Goal: Feedback & Contribution: Submit feedback/report problem

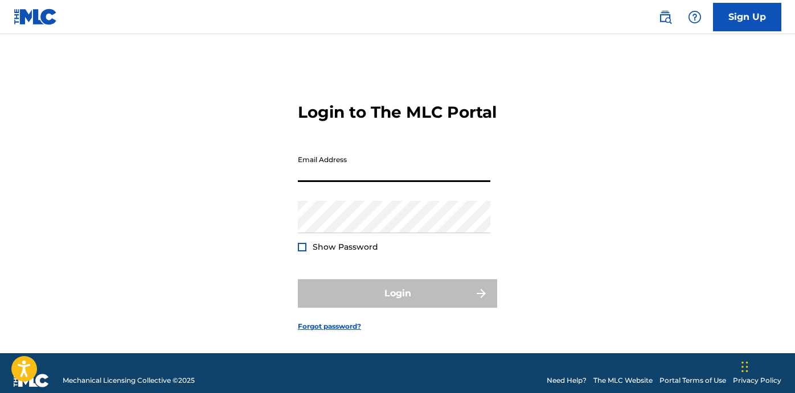
click at [401, 182] on input "Email Address" at bounding box center [394, 166] width 192 height 32
type input "[EMAIL_ADDRESS][DOMAIN_NAME]"
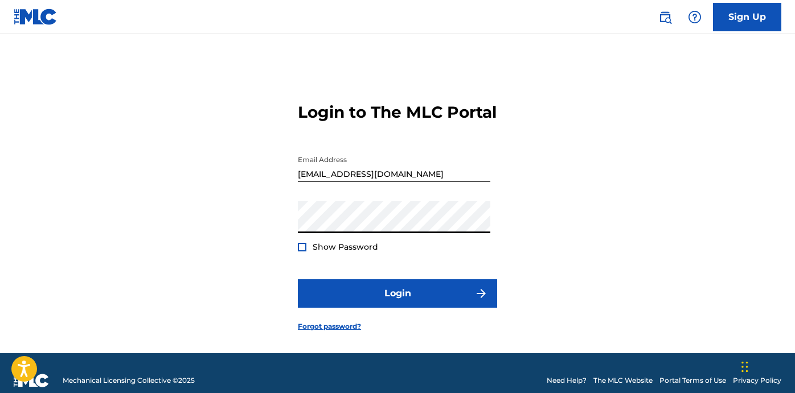
click at [330, 253] on span "Show Password" at bounding box center [345, 247] width 65 height 12
click at [330, 252] on span "Show Password" at bounding box center [345, 247] width 65 height 10
click at [301, 252] on div at bounding box center [302, 247] width 9 height 9
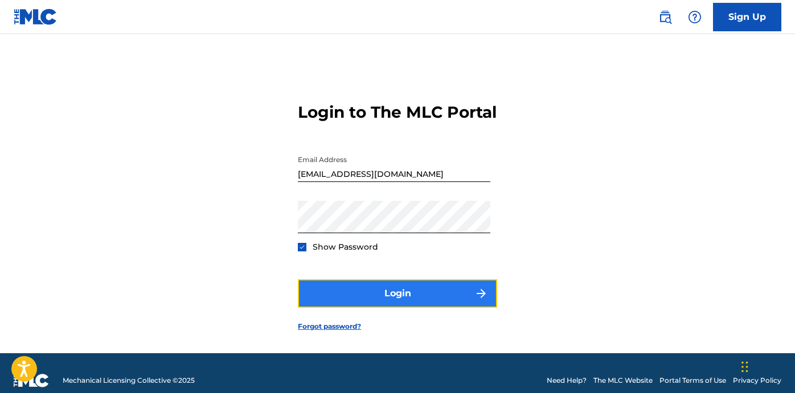
click at [315, 305] on button "Login" at bounding box center [397, 293] width 199 height 28
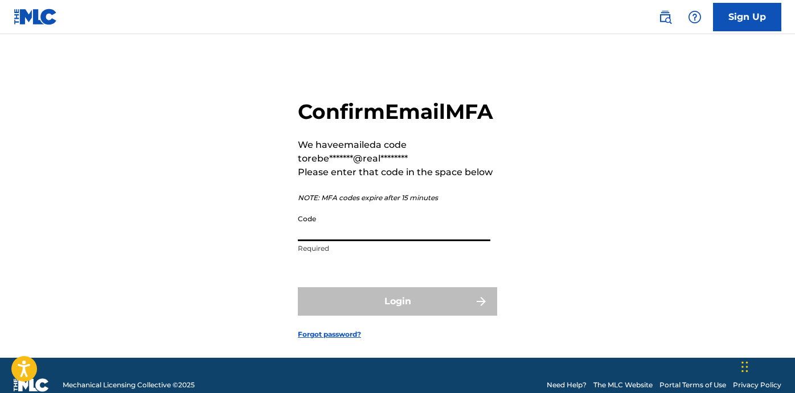
click at [330, 241] on input "Code" at bounding box center [394, 225] width 192 height 32
paste input "364887"
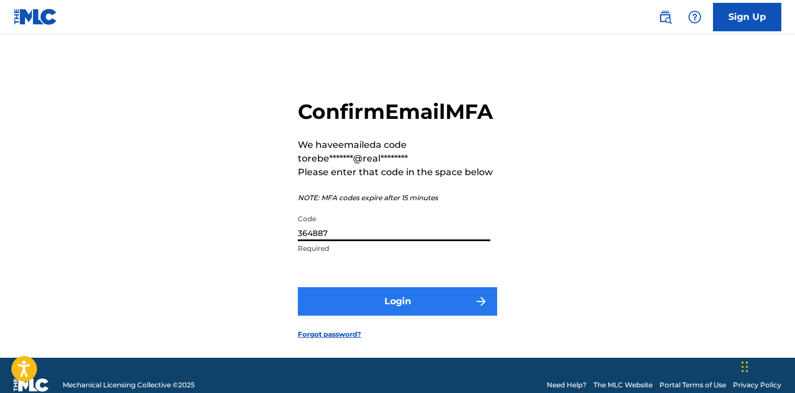
type input "364887"
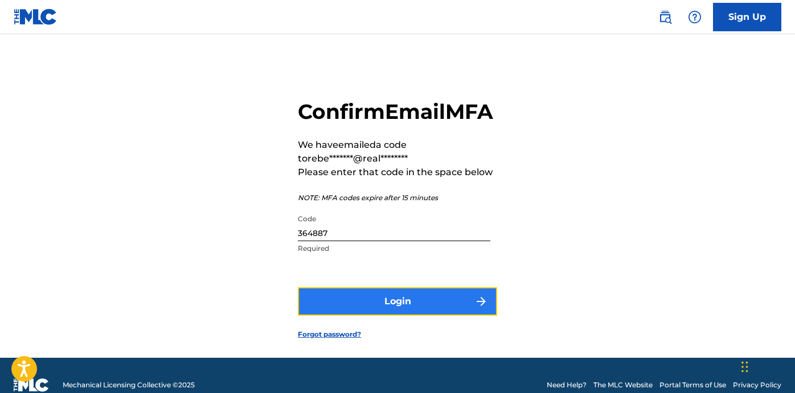
click at [381, 316] on button "Login" at bounding box center [397, 301] width 199 height 28
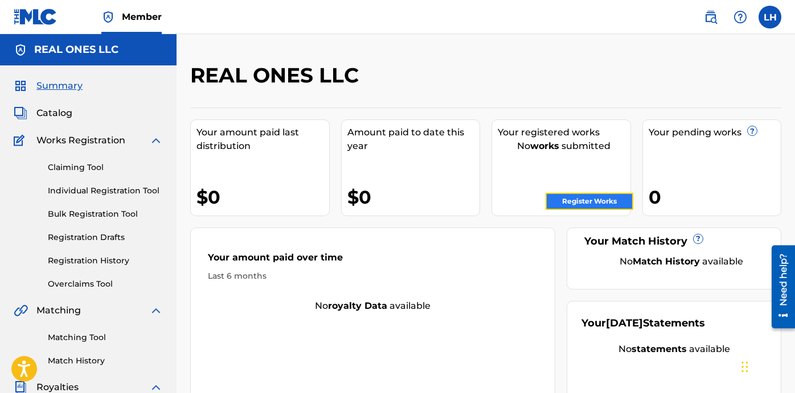
click at [575, 196] on link "Register Works" at bounding box center [589, 201] width 88 height 17
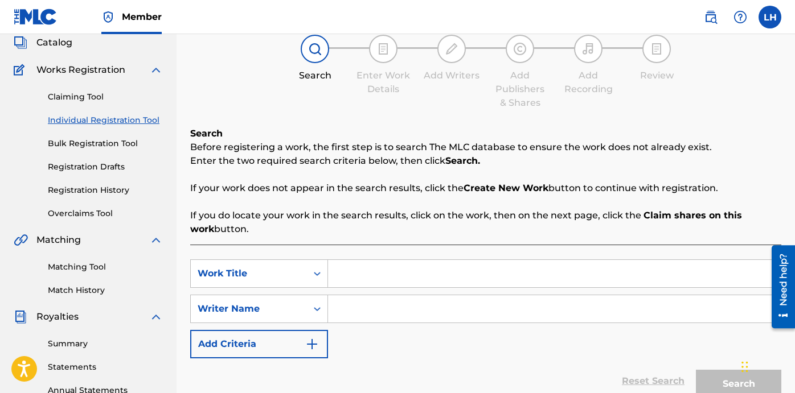
scroll to position [72, 0]
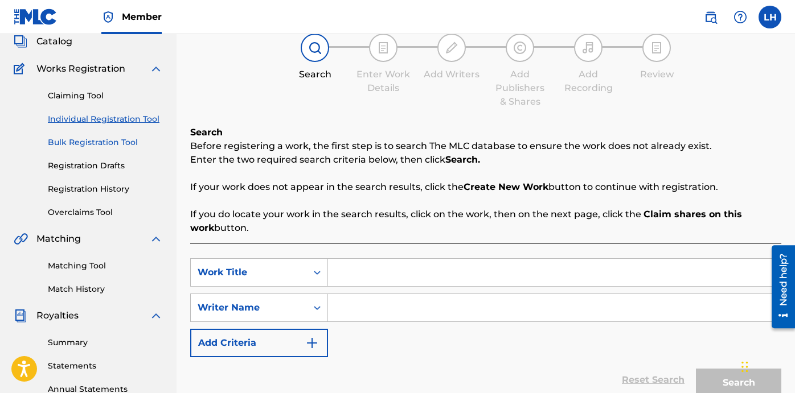
click at [115, 142] on link "Bulk Registration Tool" at bounding box center [105, 143] width 115 height 12
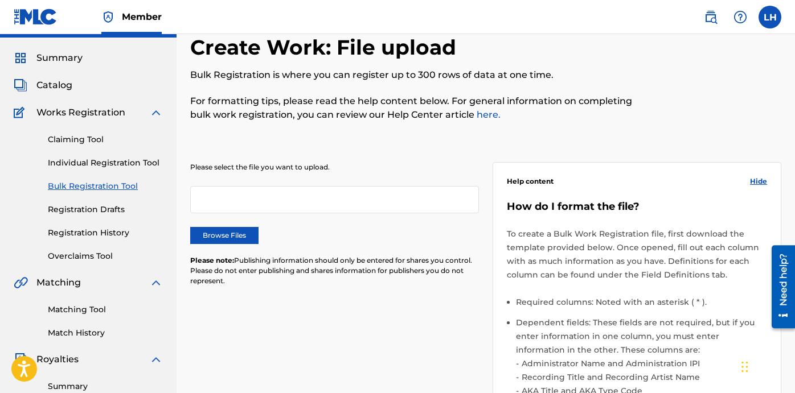
scroll to position [31, 0]
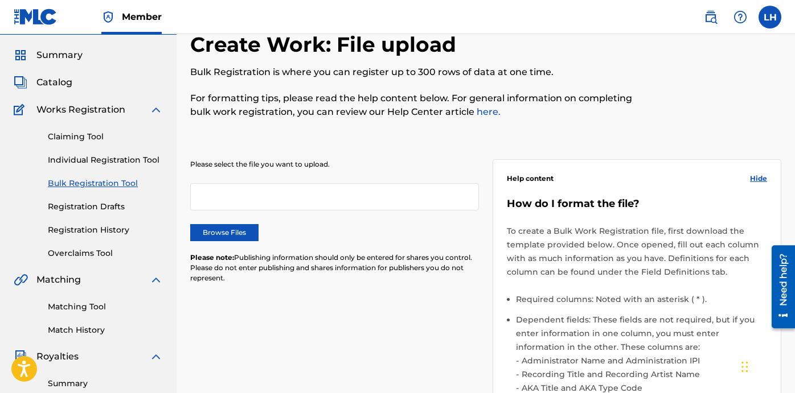
click at [221, 194] on div at bounding box center [334, 196] width 289 height 27
click at [217, 234] on label "Browse Files" at bounding box center [224, 232] width 68 height 17
click at [0, 0] on input "Browse Files" at bounding box center [0, 0] width 0 height 0
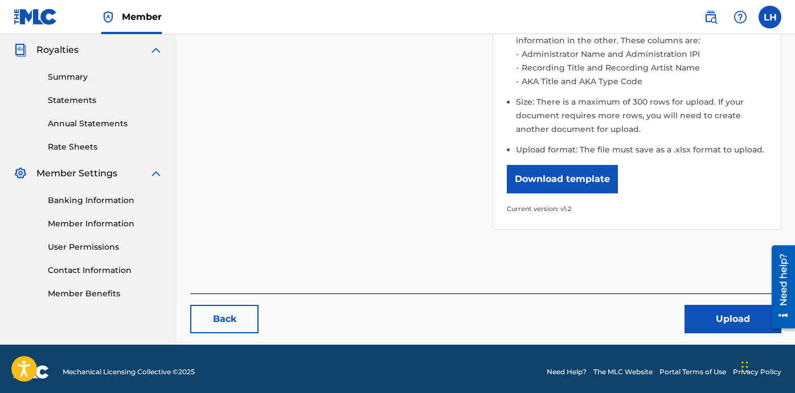
scroll to position [344, 0]
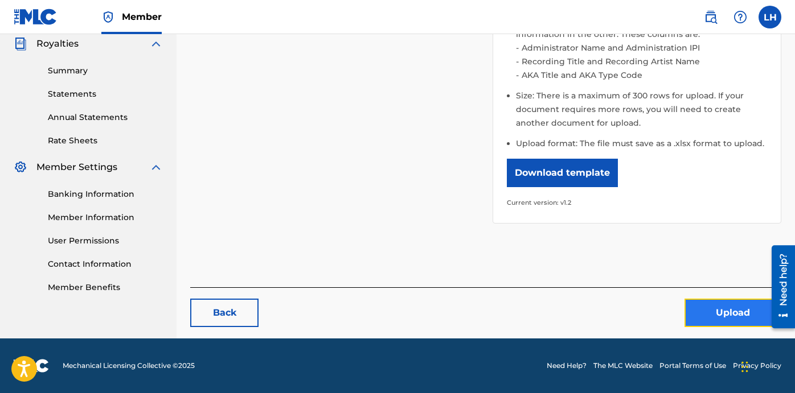
click at [715, 315] on button "Upload" at bounding box center [732, 313] width 97 height 28
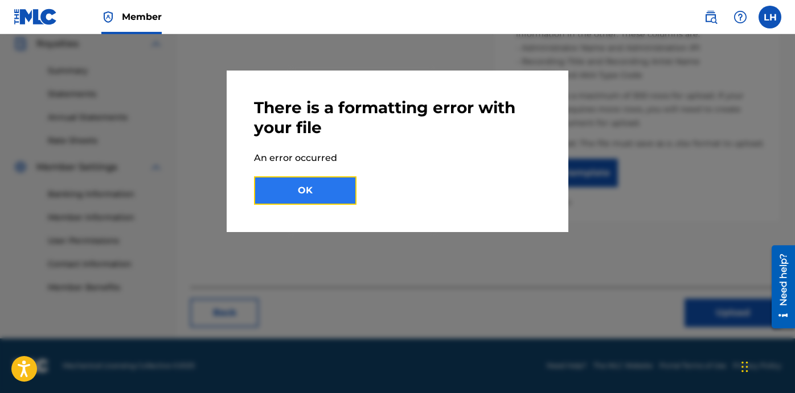
click at [333, 199] on button "OK" at bounding box center [305, 190] width 102 height 28
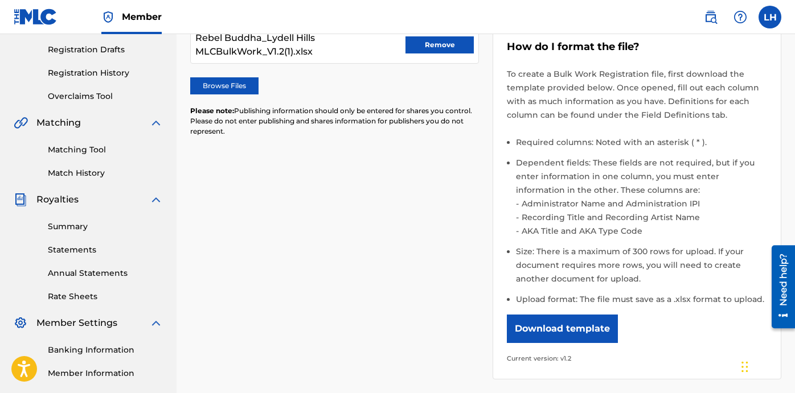
scroll to position [181, 0]
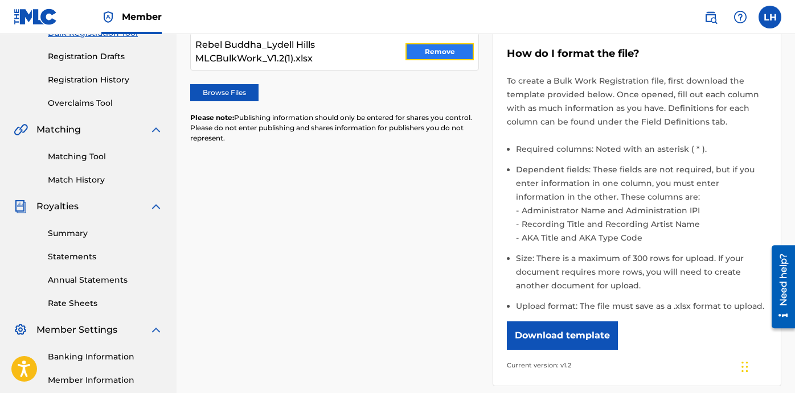
click at [417, 54] on button "Remove" at bounding box center [439, 51] width 68 height 17
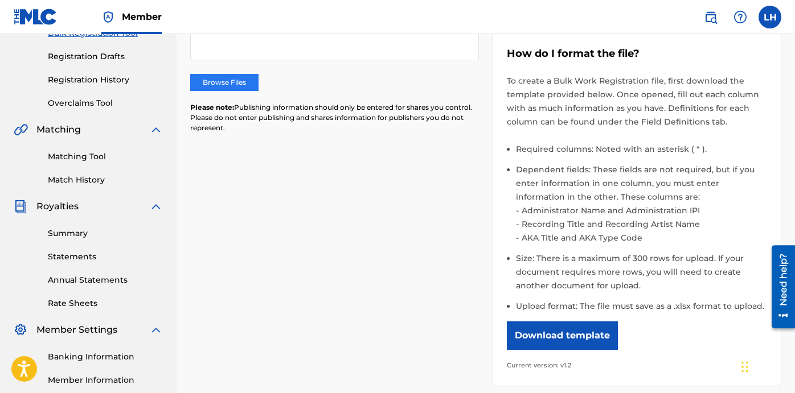
click at [233, 83] on label "Browse Files" at bounding box center [224, 82] width 68 height 17
click at [0, 0] on input "Browse Files" at bounding box center [0, 0] width 0 height 0
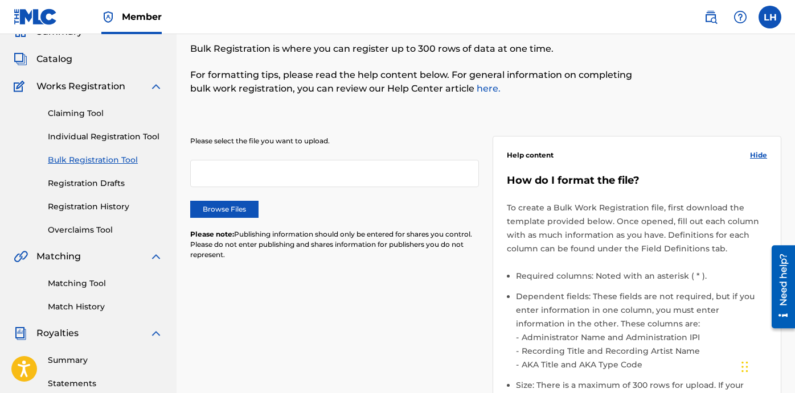
scroll to position [0, 0]
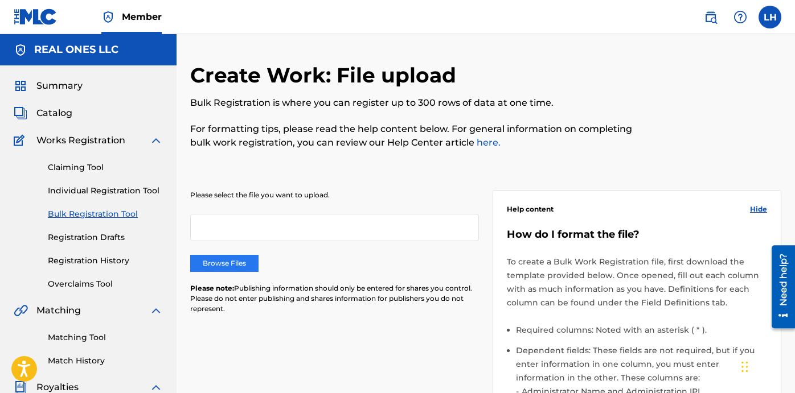
click at [245, 264] on label "Browse Files" at bounding box center [224, 263] width 68 height 17
click at [0, 0] on input "Browse Files" at bounding box center [0, 0] width 0 height 0
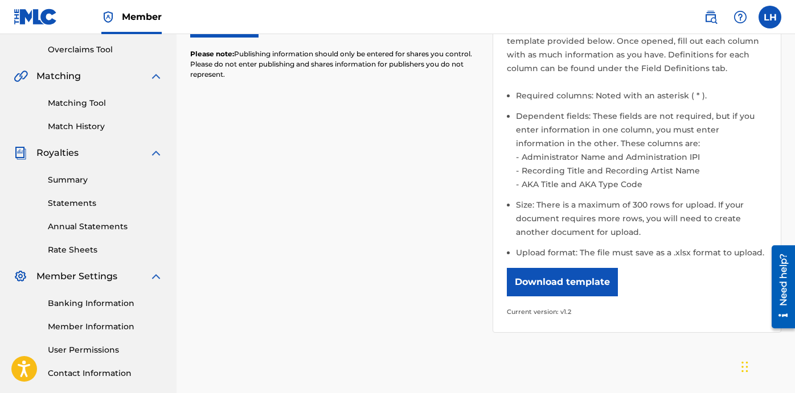
scroll to position [1, 0]
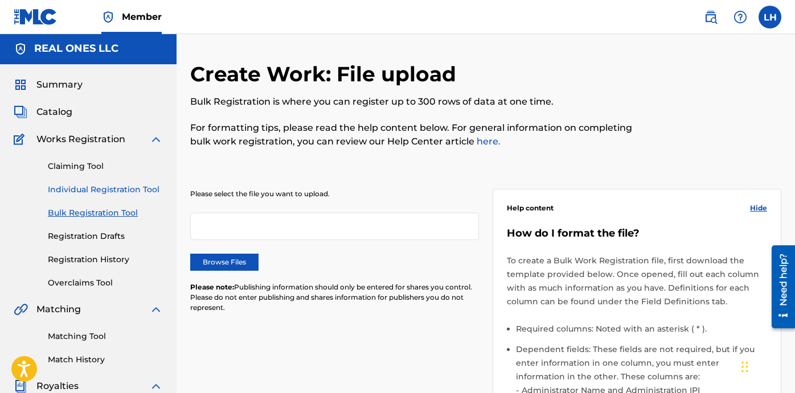
click at [100, 188] on link "Individual Registration Tool" at bounding box center [105, 190] width 115 height 12
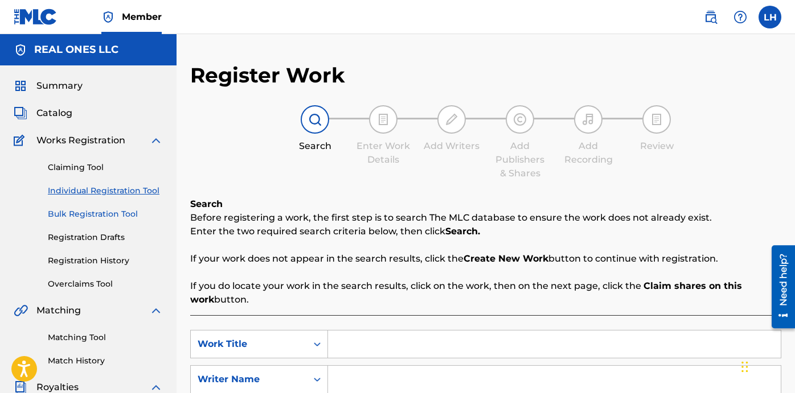
click at [105, 216] on link "Bulk Registration Tool" at bounding box center [105, 214] width 115 height 12
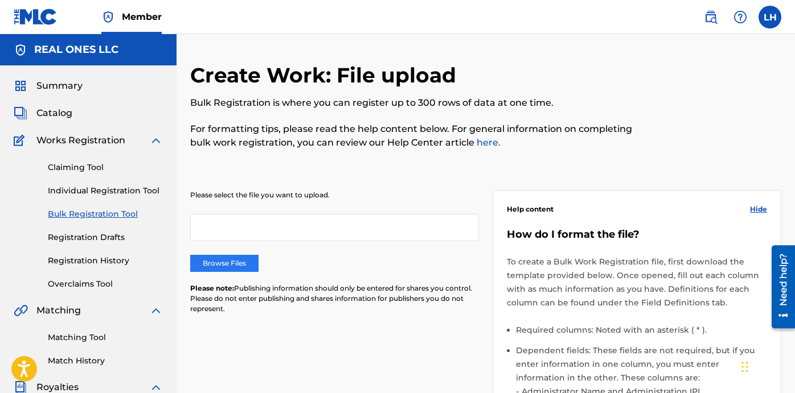
click at [232, 261] on label "Browse Files" at bounding box center [224, 263] width 68 height 17
click at [0, 0] on input "Browse Files" at bounding box center [0, 0] width 0 height 0
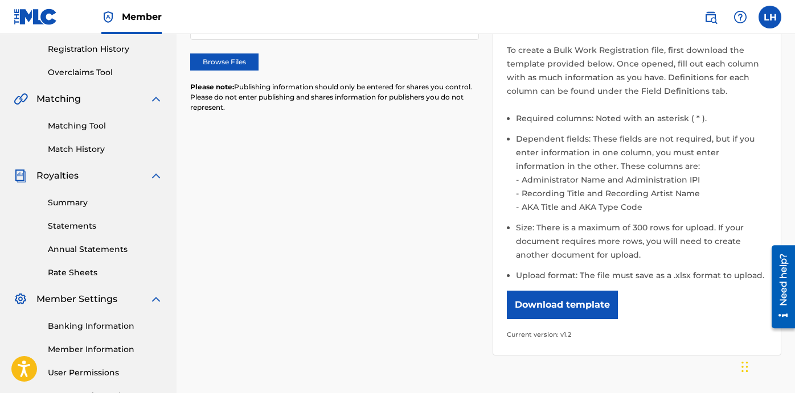
scroll to position [330, 0]
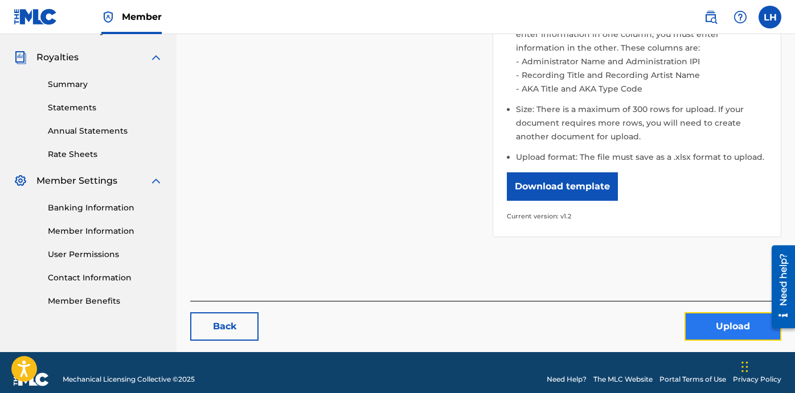
click at [705, 320] on button "Upload" at bounding box center [732, 327] width 97 height 28
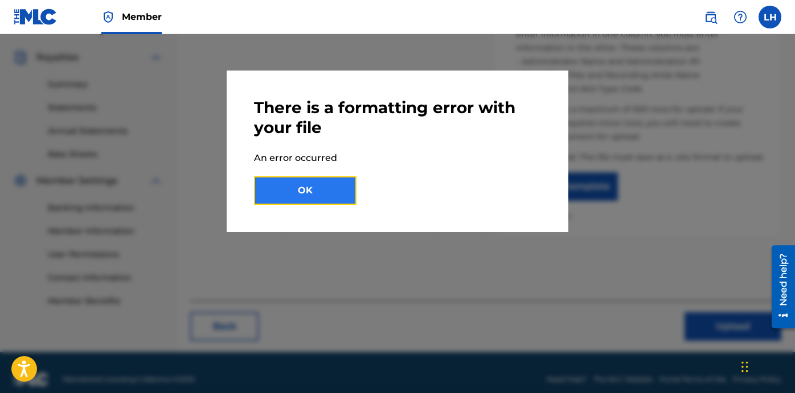
click at [334, 189] on button "OK" at bounding box center [305, 190] width 102 height 28
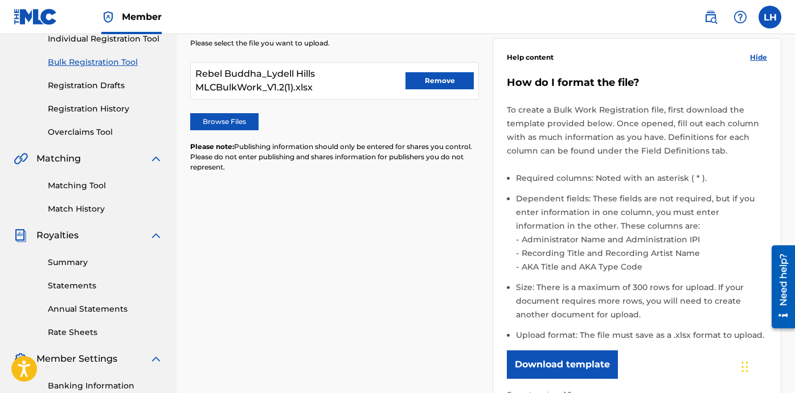
scroll to position [165, 0]
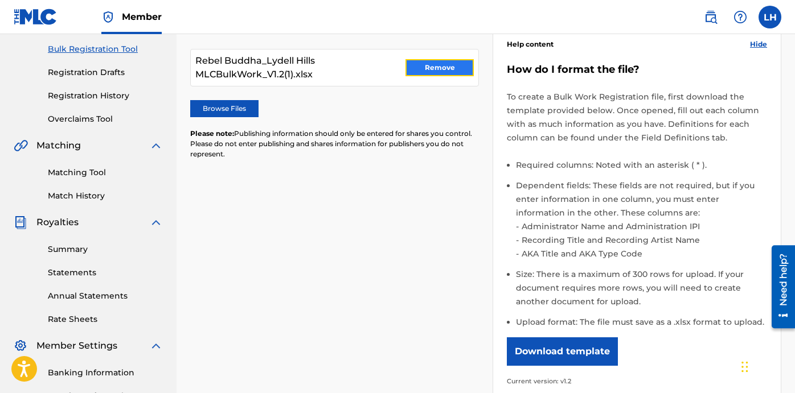
click at [410, 66] on button "Remove" at bounding box center [439, 67] width 68 height 17
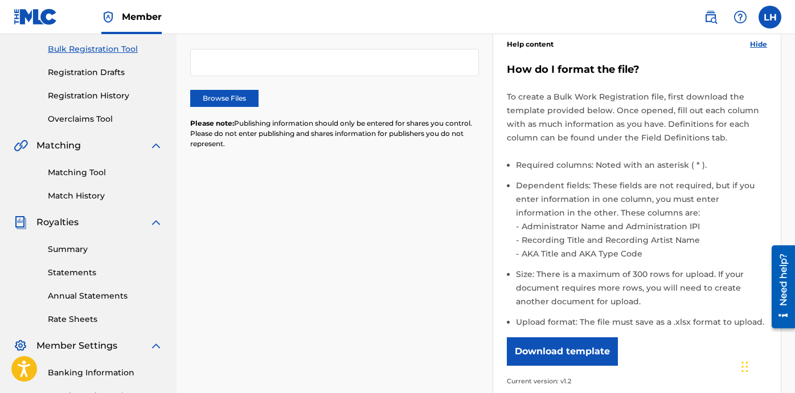
click at [244, 87] on div "Please select the file you want to upload. Browse Files Please note: Publishing…" at bounding box center [334, 94] width 289 height 138
click at [245, 91] on label "Browse Files" at bounding box center [224, 98] width 68 height 17
click at [0, 0] on input "Browse Files" at bounding box center [0, 0] width 0 height 0
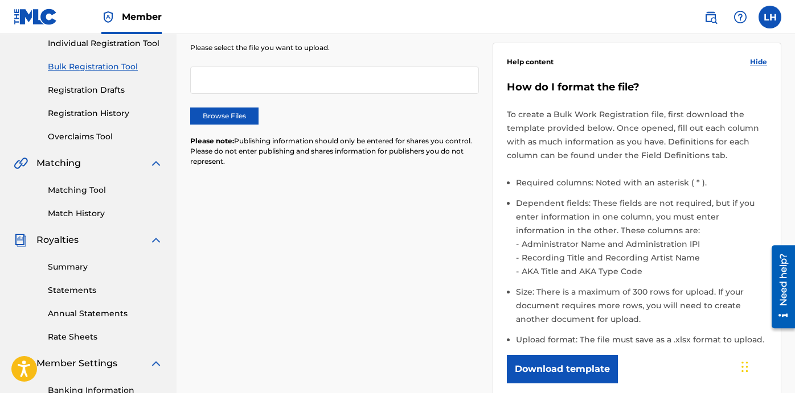
scroll to position [30, 0]
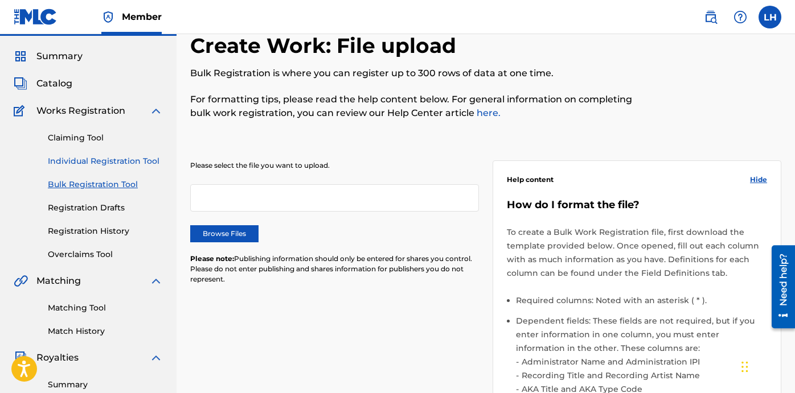
click at [113, 164] on link "Individual Registration Tool" at bounding box center [105, 161] width 115 height 12
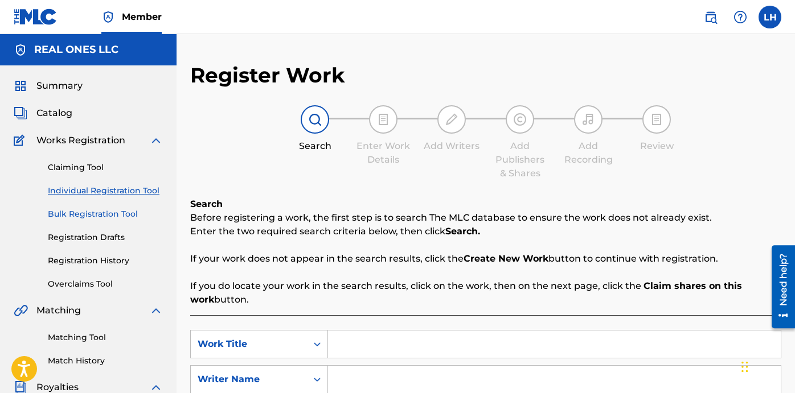
click at [113, 211] on link "Bulk Registration Tool" at bounding box center [105, 214] width 115 height 12
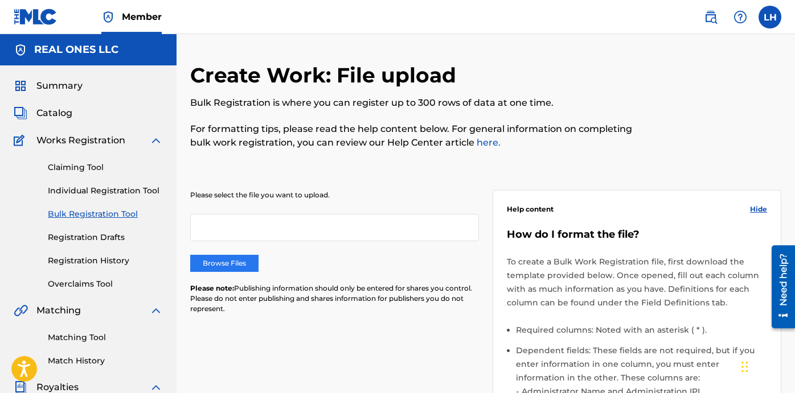
click at [216, 266] on label "Browse Files" at bounding box center [224, 263] width 68 height 17
click at [0, 0] on input "Browse Files" at bounding box center [0, 0] width 0 height 0
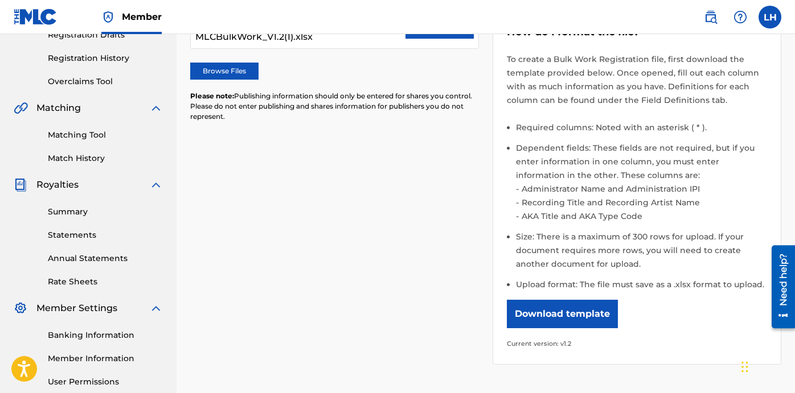
scroll to position [204, 0]
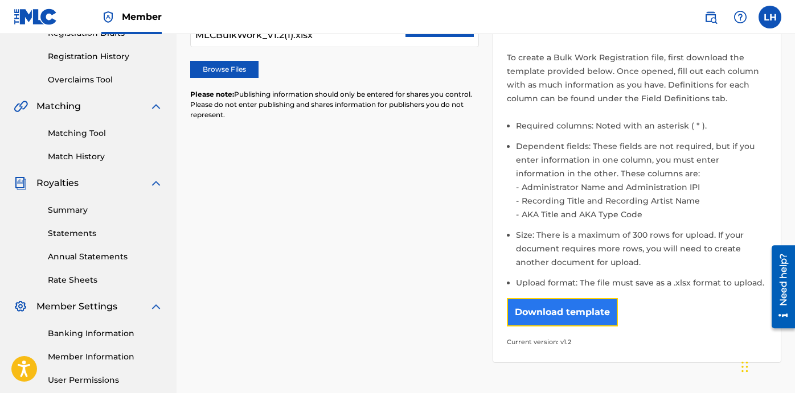
click at [563, 309] on button "Download template" at bounding box center [562, 312] width 111 height 28
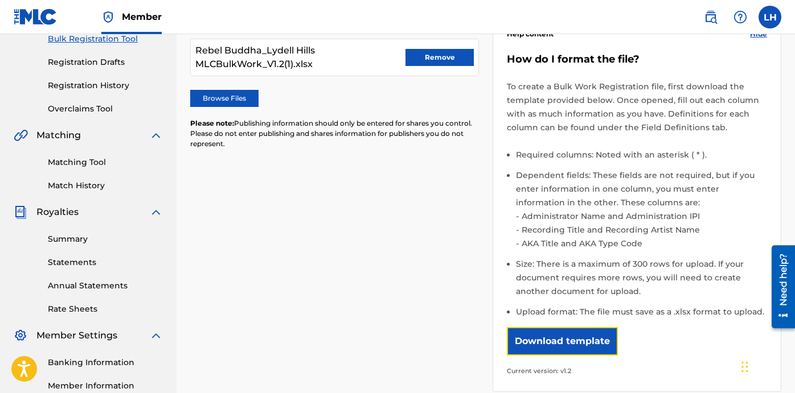
scroll to position [153, 0]
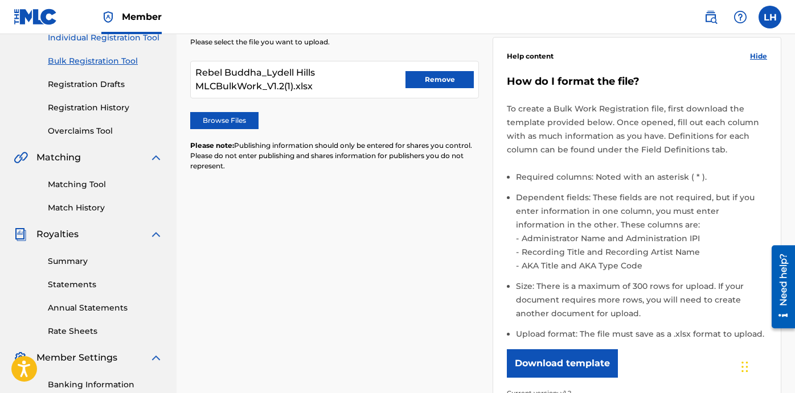
click at [102, 42] on link "Individual Registration Tool" at bounding box center [105, 38] width 115 height 12
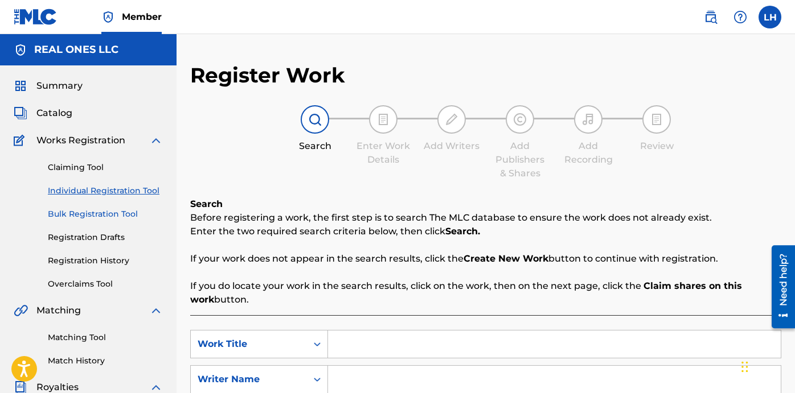
click at [115, 208] on link "Bulk Registration Tool" at bounding box center [105, 214] width 115 height 12
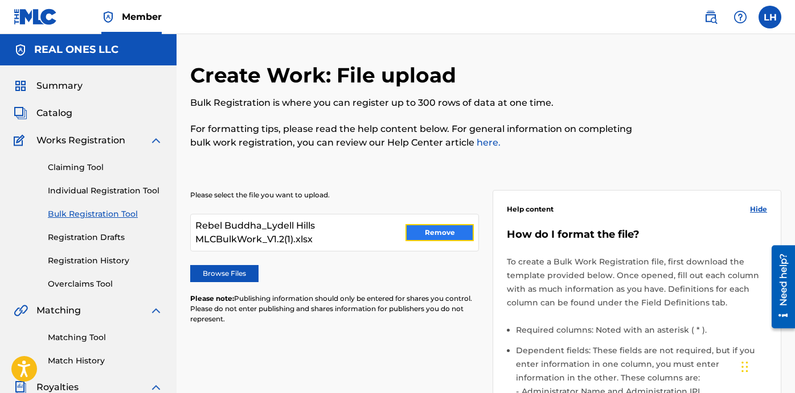
click at [436, 232] on button "Remove" at bounding box center [439, 232] width 68 height 17
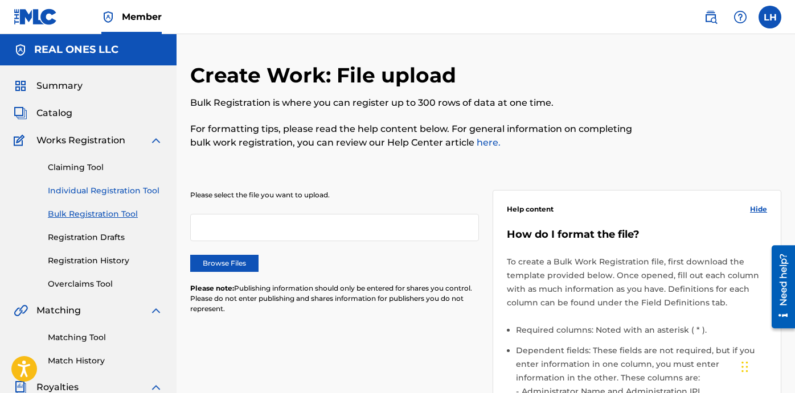
click at [118, 186] on link "Individual Registration Tool" at bounding box center [105, 191] width 115 height 12
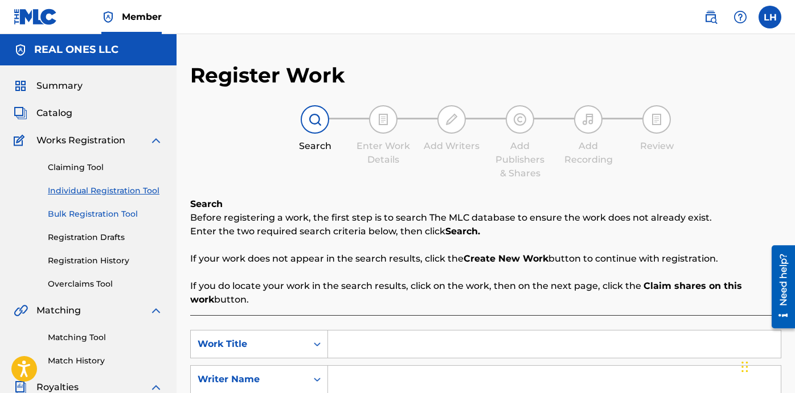
click at [117, 210] on link "Bulk Registration Tool" at bounding box center [105, 214] width 115 height 12
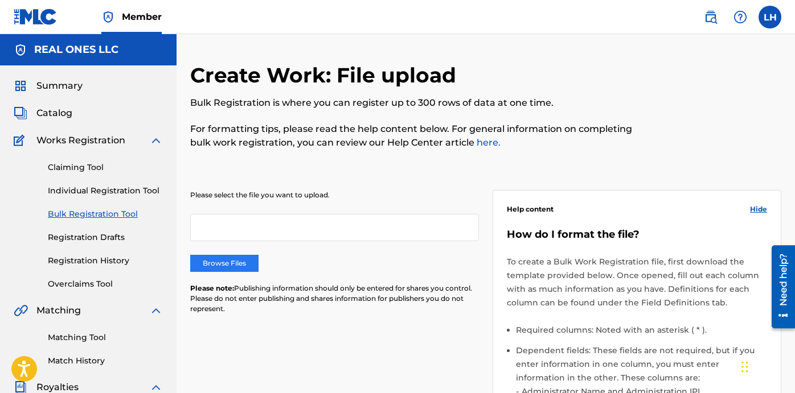
click at [241, 268] on label "Browse Files" at bounding box center [224, 263] width 68 height 17
click at [0, 0] on input "Browse Files" at bounding box center [0, 0] width 0 height 0
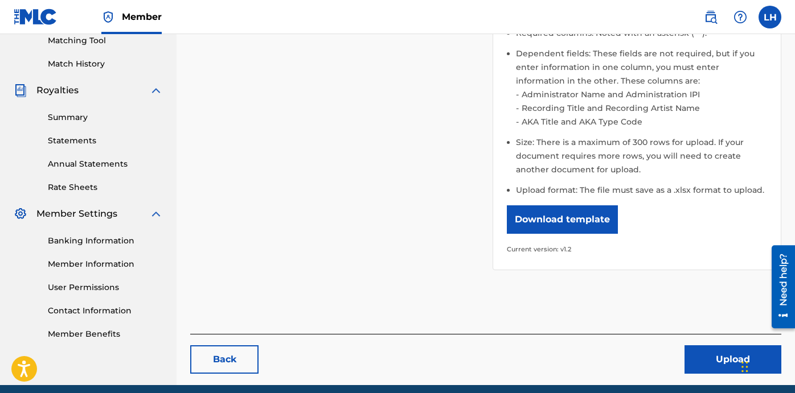
scroll to position [344, 0]
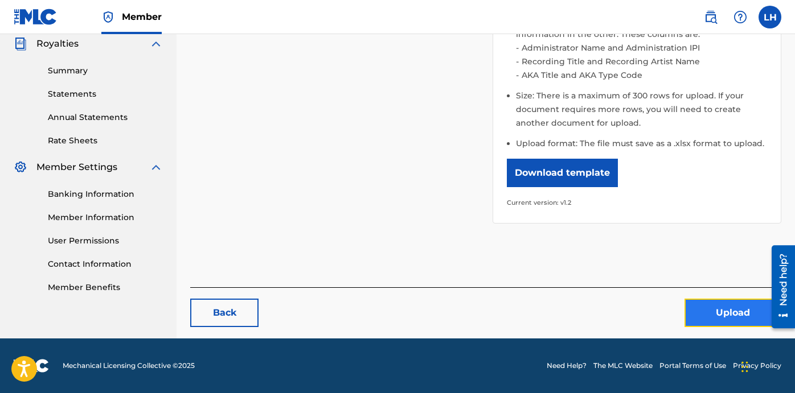
click at [709, 323] on button "Upload" at bounding box center [732, 313] width 97 height 28
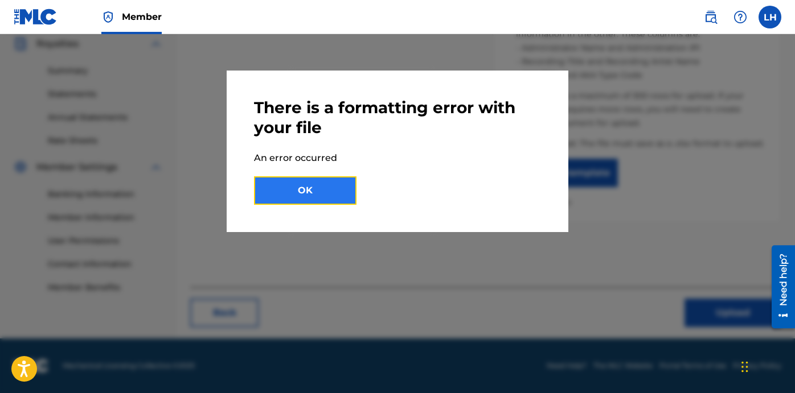
click at [311, 192] on button "OK" at bounding box center [305, 190] width 102 height 28
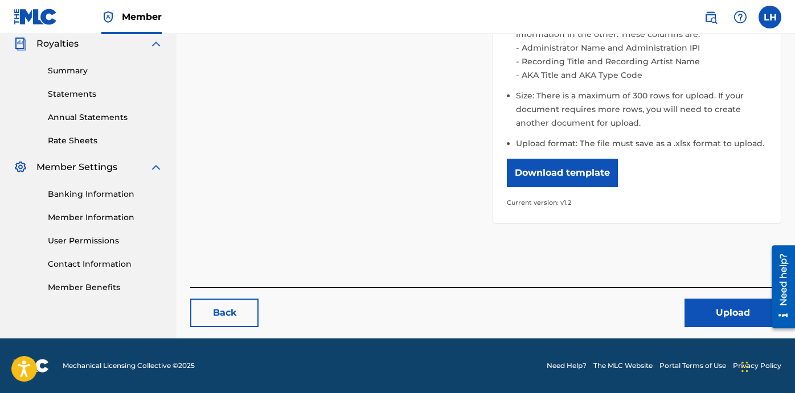
click at [558, 363] on link "Need Help?" at bounding box center [566, 366] width 40 height 10
click at [694, 315] on button "Upload" at bounding box center [732, 313] width 97 height 28
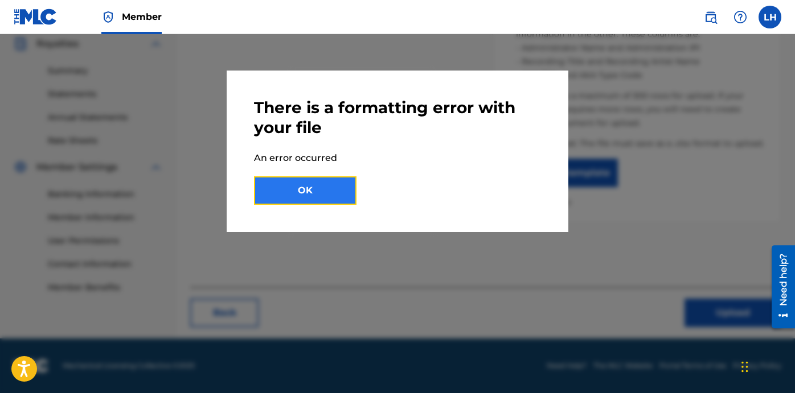
click at [340, 195] on button "OK" at bounding box center [305, 190] width 102 height 28
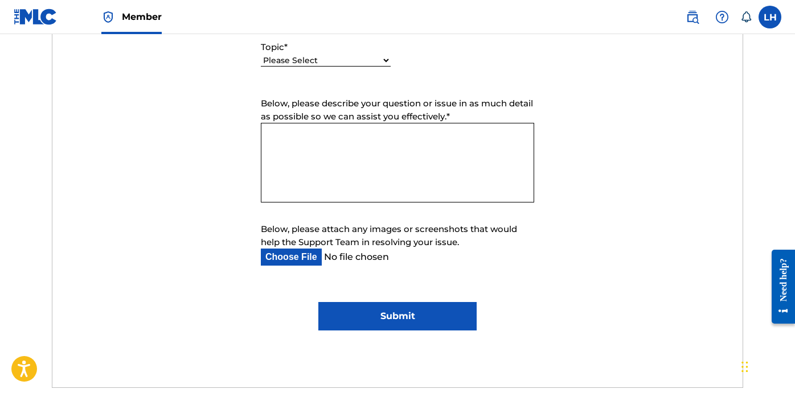
scroll to position [654, 0]
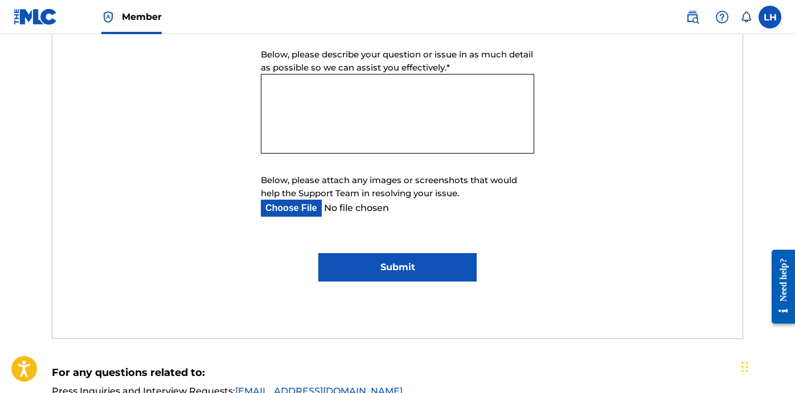
click at [310, 207] on input "Below, please attach any images or screenshots that would help the Support Team…" at bounding box center [388, 208] width 255 height 17
type input "C:\fakepath\Rebel Buddha_Lydell Hills MLCBulkWork_V1.2(1).xlsx"
click at [392, 117] on textarea "Below, please describe your question or issue in as much detail as possible so …" at bounding box center [397, 114] width 273 height 80
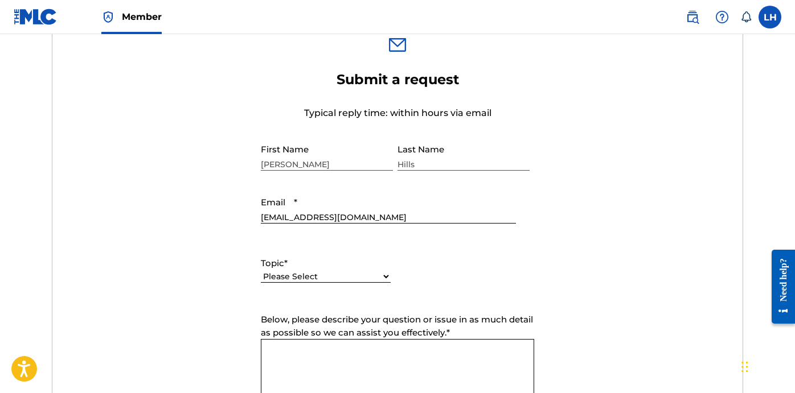
scroll to position [412, 0]
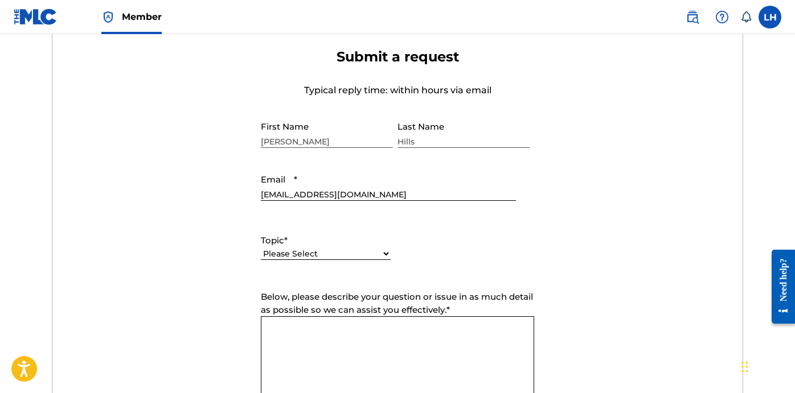
click at [335, 248] on select "Please Select I need help with my account I need help with managing my catalog …" at bounding box center [326, 254] width 130 height 12
select select "I need help with managing my catalog"
click at [261, 248] on select "Please Select I need help with my account I need help with managing my catalog …" at bounding box center [326, 254] width 130 height 12
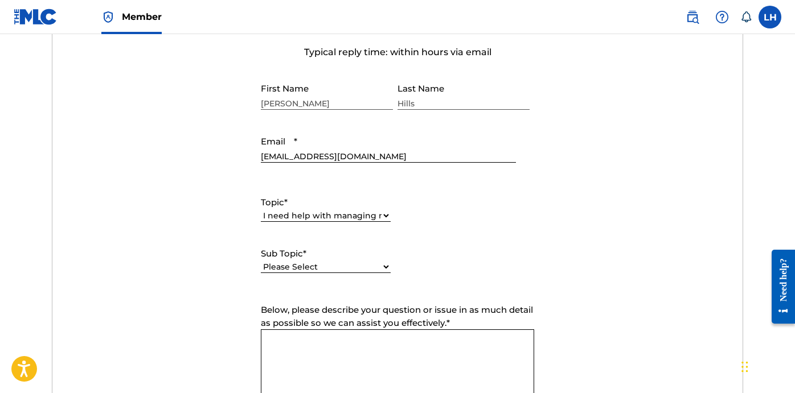
scroll to position [453, 0]
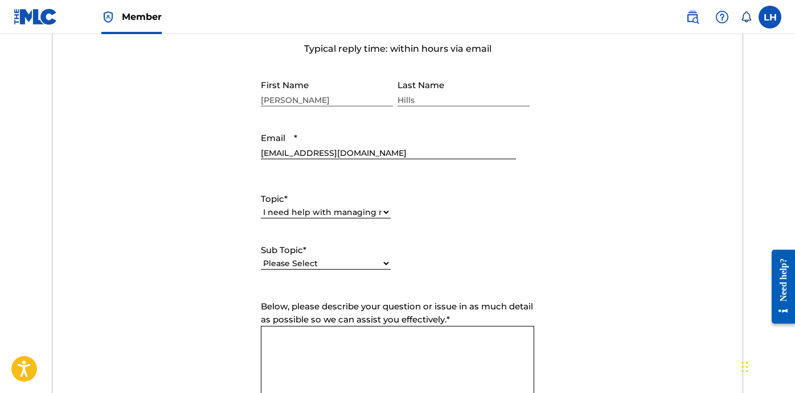
click at [327, 264] on select "Please Select I need help with CWR I need help registering my work(s) in The ML…" at bounding box center [326, 264] width 130 height 12
select select "I need help registering my work(s) in The MLC Portal"
click at [261, 258] on select "Please Select I need help with CWR I need help registering my work(s) in The ML…" at bounding box center [326, 264] width 130 height 12
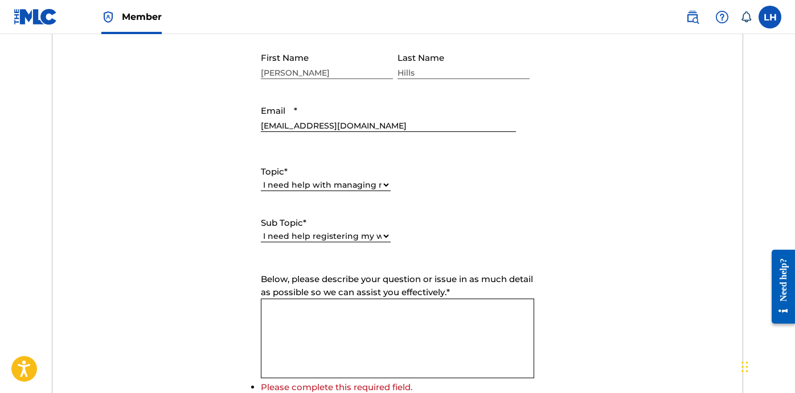
scroll to position [552, 0]
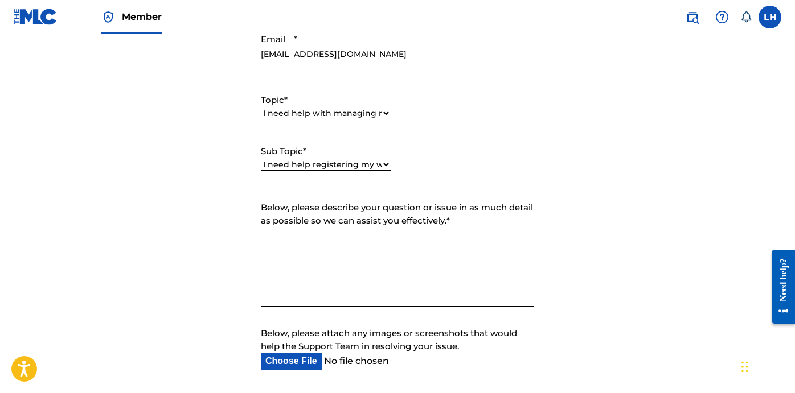
click at [339, 274] on textarea "Below, please describe your question or issue in as much detail as possible so …" at bounding box center [397, 267] width 273 height 80
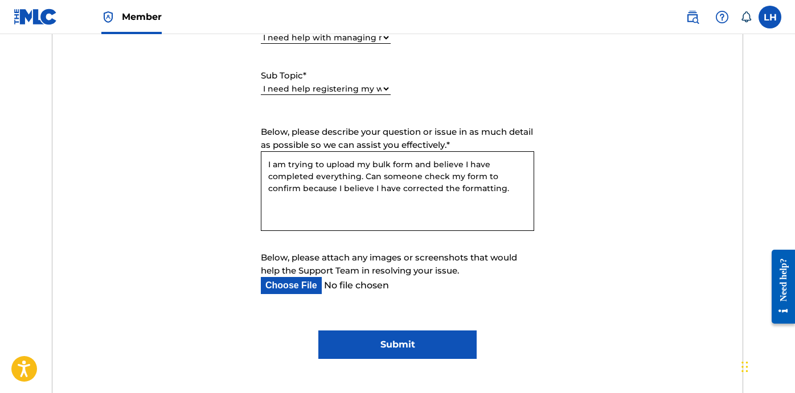
scroll to position [659, 0]
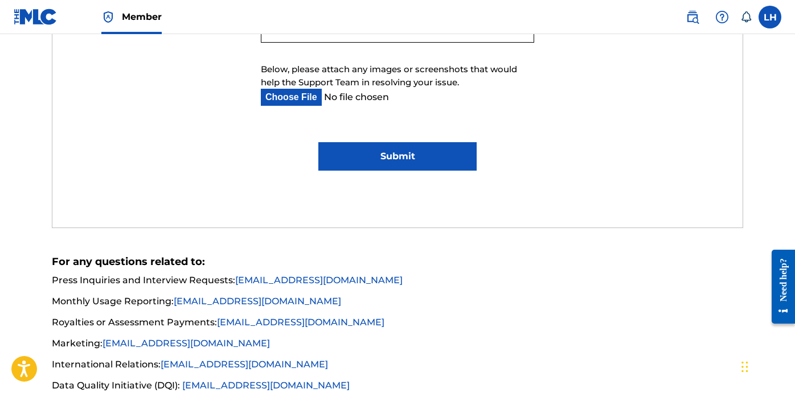
type textarea "I am trying to upload my bulk form and believe I have completed everything. Can…"
click at [388, 157] on input "Submit" at bounding box center [397, 156] width 159 height 28
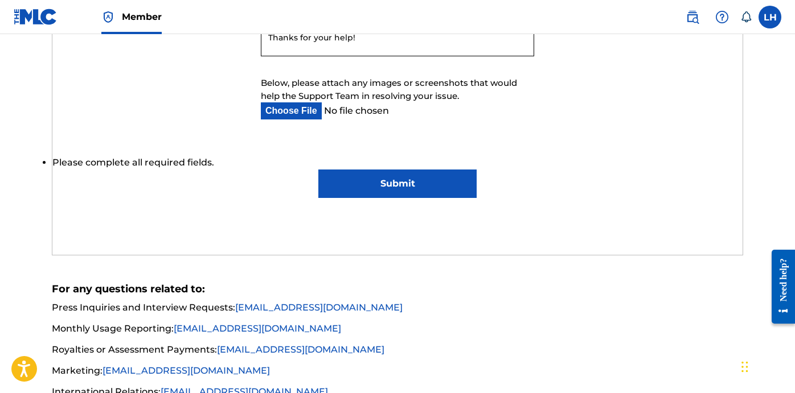
scroll to position [830, 0]
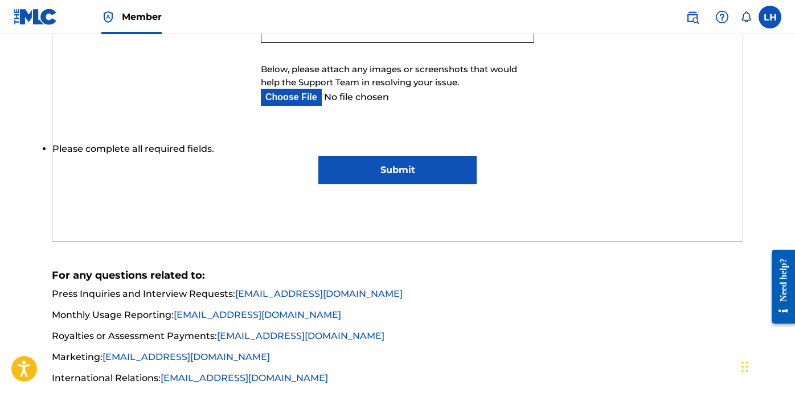
click at [388, 171] on input "Submit" at bounding box center [397, 170] width 159 height 28
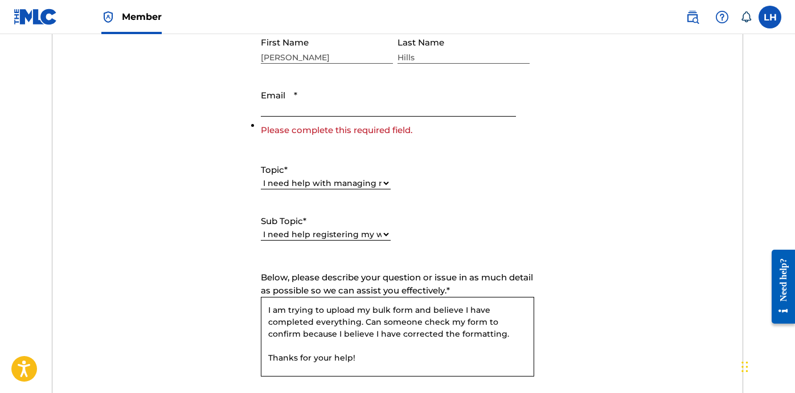
scroll to position [480, 0]
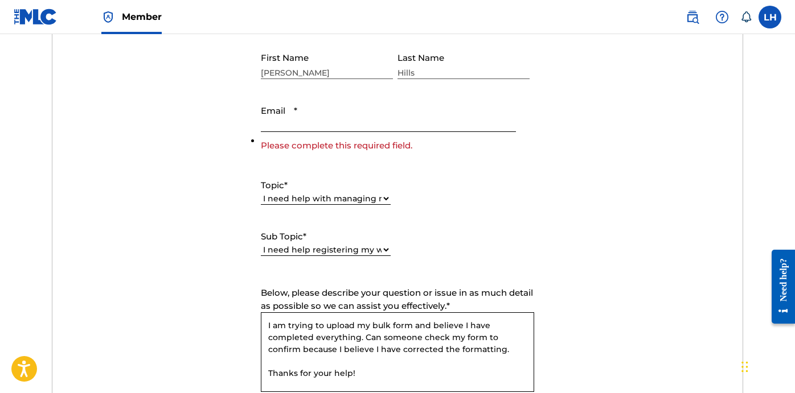
click at [355, 128] on input "Email *" at bounding box center [388, 116] width 255 height 32
type input "[EMAIL_ADDRESS][DOMAIN_NAME]"
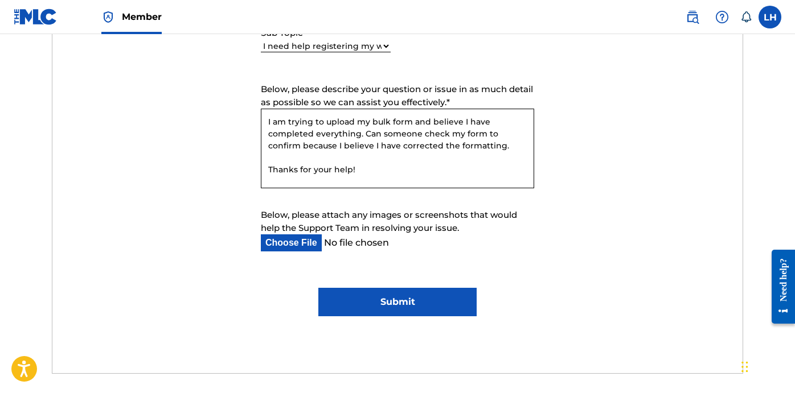
scroll to position [793, 0]
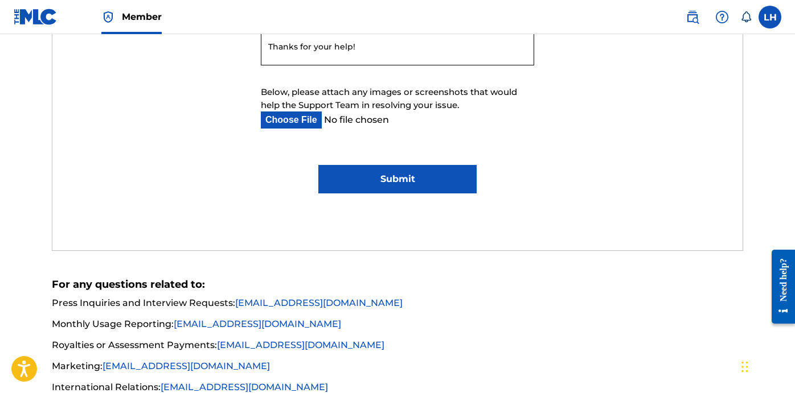
click at [360, 171] on input "Submit" at bounding box center [397, 179] width 159 height 28
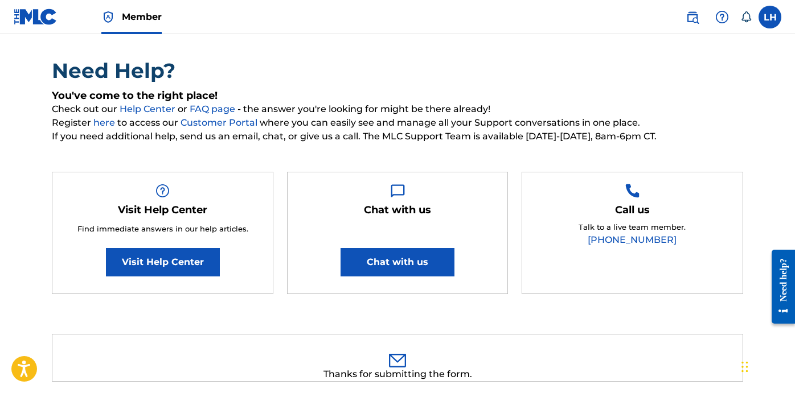
scroll to position [0, 0]
